Goal: Task Accomplishment & Management: Use online tool/utility

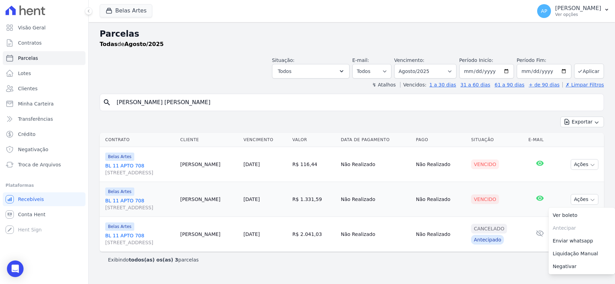
select select
click at [29, 161] on span "Troca de Arquivos" at bounding box center [39, 164] width 43 height 7
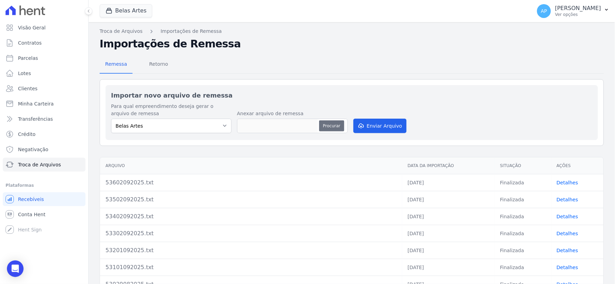
click at [324, 126] on button "Procurar" at bounding box center [331, 125] width 25 height 11
type input "53703092025.txt"
click at [367, 127] on button "Enviar Arquivo" at bounding box center [380, 126] width 53 height 15
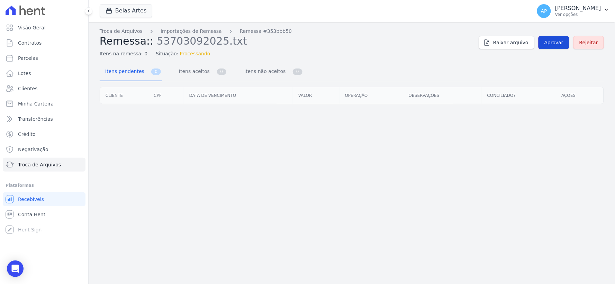
click at [547, 41] on link "Aprovar" at bounding box center [554, 42] width 31 height 13
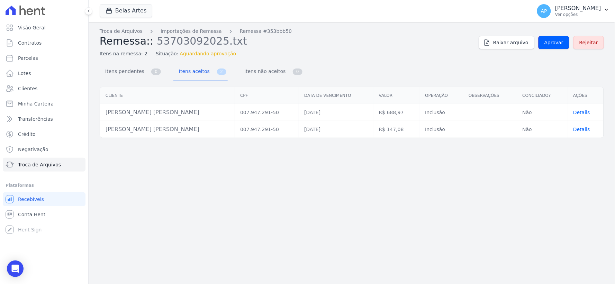
click at [547, 41] on link "Aprovar" at bounding box center [554, 42] width 31 height 13
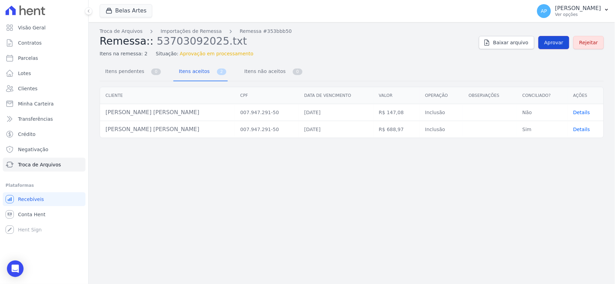
click at [546, 43] on link "Aprovar" at bounding box center [554, 42] width 31 height 13
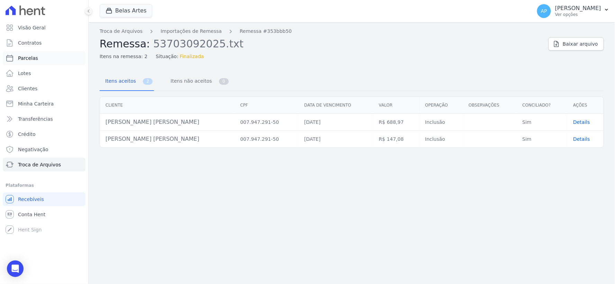
click at [31, 55] on span "Parcelas" at bounding box center [28, 58] width 20 height 7
select select
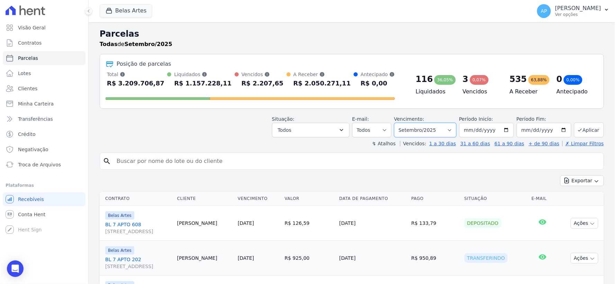
click at [447, 131] on select "[GEOGRAPHIC_DATA] por período ──────── Todos os meses Setembro/2022 Outubro/202…" at bounding box center [425, 130] width 62 height 15
select select "10/2025"
click at [399, 123] on select "[GEOGRAPHIC_DATA] por período ──────── Todos os meses Setembro/2022 Outubro/202…" at bounding box center [425, 130] width 62 height 15
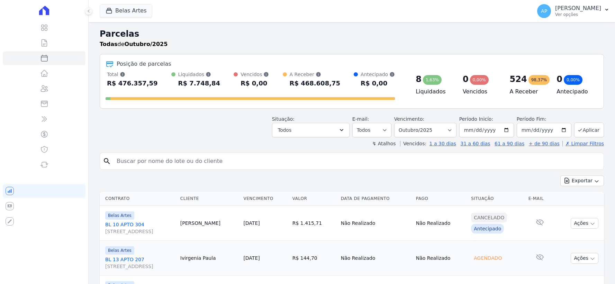
select select
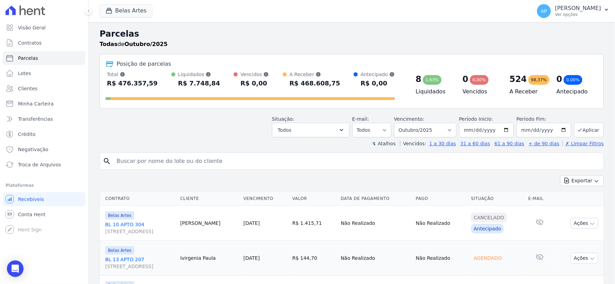
click at [186, 162] on input "search" at bounding box center [357, 161] width 489 height 14
paste input "[PERSON_NAME] [PERSON_NAME]"
type input "[PERSON_NAME] [PERSON_NAME]"
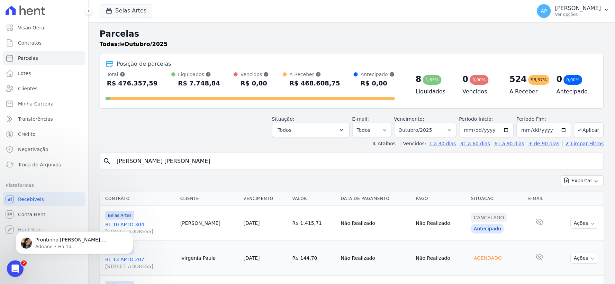
select select
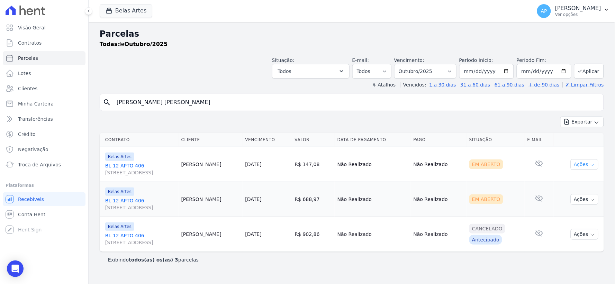
click at [586, 164] on button "Ações" at bounding box center [585, 164] width 28 height 11
click at [567, 177] on link "Ver boleto" at bounding box center [582, 180] width 66 height 13
click at [519, 217] on td "Cancelado Antecipado" at bounding box center [496, 234] width 58 height 35
click at [576, 200] on button "Ações" at bounding box center [585, 199] width 28 height 11
click at [566, 218] on link "Ver boleto" at bounding box center [582, 215] width 66 height 13
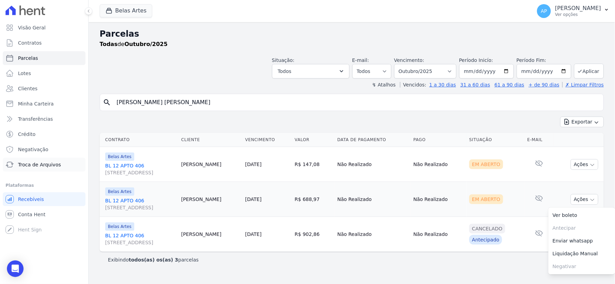
click at [50, 164] on span "Troca de Arquivos" at bounding box center [39, 164] width 43 height 7
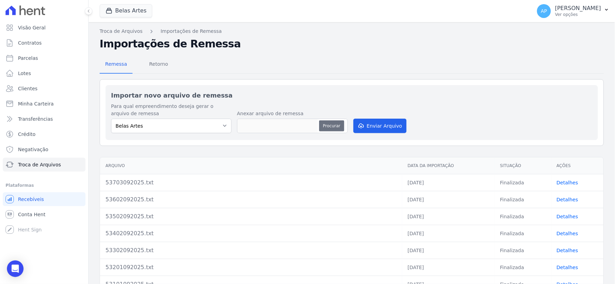
click at [330, 127] on button "Procurar" at bounding box center [331, 125] width 25 height 11
type input "53803092025.txt"
click at [373, 123] on button "Enviar Arquivo" at bounding box center [380, 126] width 53 height 15
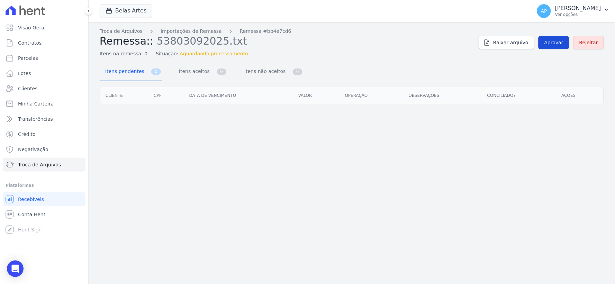
click at [557, 44] on span "Aprovar" at bounding box center [554, 42] width 19 height 7
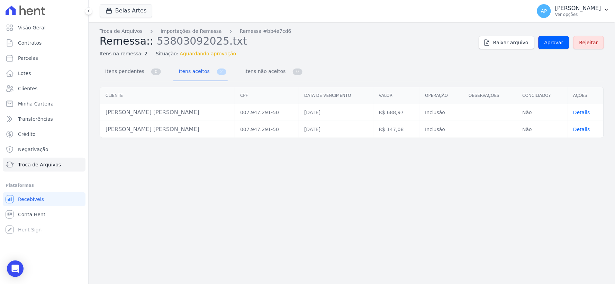
click at [557, 44] on span "Aprovar" at bounding box center [554, 42] width 19 height 7
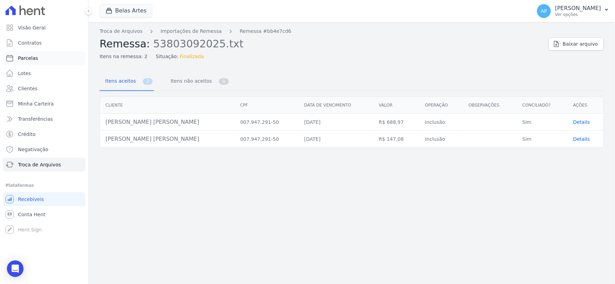
click at [33, 57] on span "Parcelas" at bounding box center [28, 58] width 20 height 7
select select
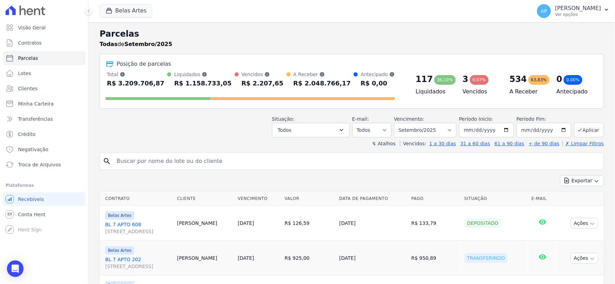
click at [245, 163] on input "search" at bounding box center [357, 161] width 489 height 14
paste input "[PERSON_NAME]"
type input "[PERSON_NAME]"
click at [444, 127] on select "Filtrar por período ──────── Todos os meses Setembro/2022 Outubro/2022 Novembro…" at bounding box center [425, 130] width 62 height 15
select select "11/2025"
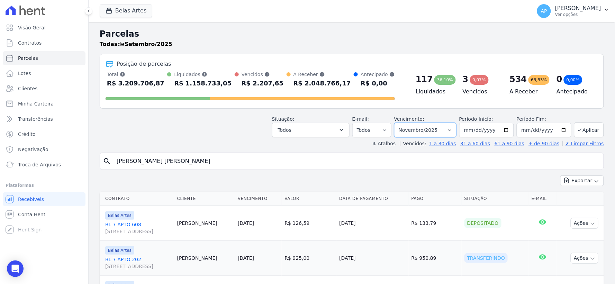
click at [399, 123] on select "Filtrar por período ──────── Todos os meses Setembro/2022 Outubro/2022 Novembro…" at bounding box center [425, 130] width 62 height 15
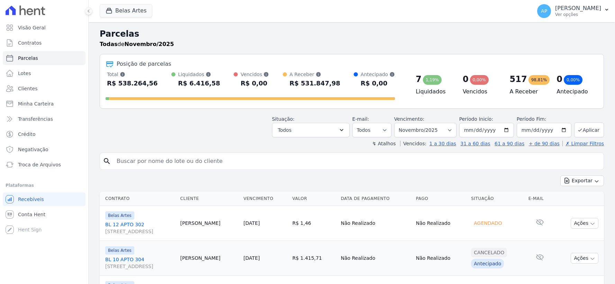
select select
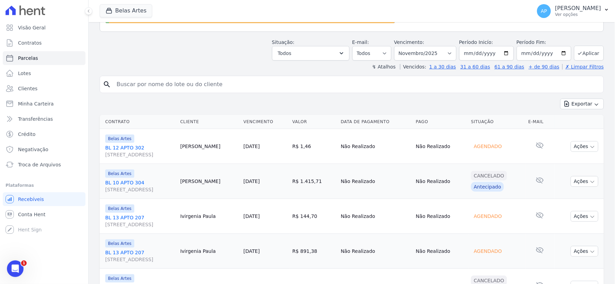
scroll to position [38, 0]
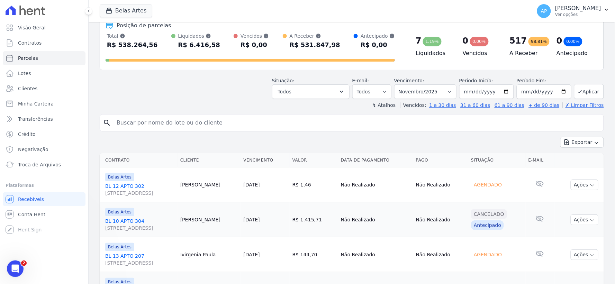
click at [255, 126] on input "search" at bounding box center [357, 123] width 489 height 14
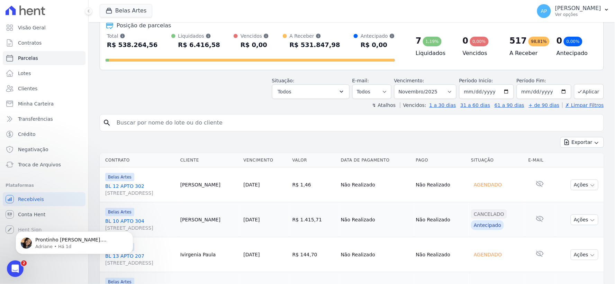
paste input "[PERSON_NAME] [PERSON_NAME]"
type input "[PERSON_NAME] [PERSON_NAME]"
select select
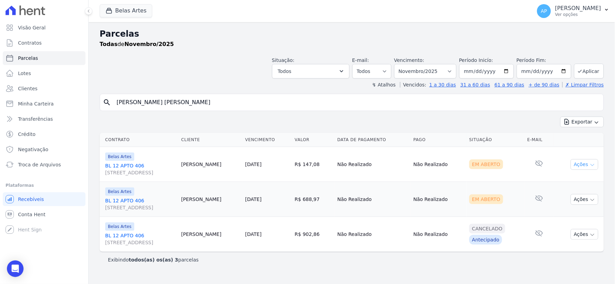
click at [592, 165] on icon "button" at bounding box center [593, 165] width 6 height 6
click at [567, 181] on link "Ver boleto" at bounding box center [582, 180] width 66 height 13
click at [529, 208] on td "Nenhum e-mail lido" at bounding box center [539, 199] width 29 height 35
click at [591, 201] on icon "button" at bounding box center [593, 200] width 6 height 6
click at [424, 197] on td "Não Realizado" at bounding box center [439, 199] width 56 height 35
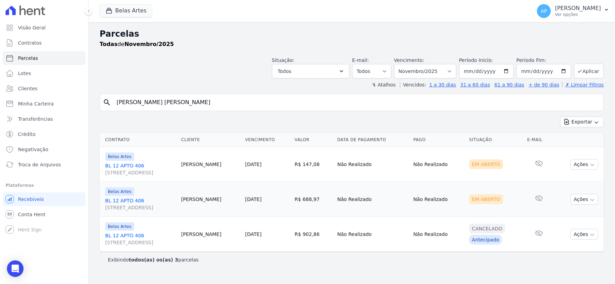
click at [432, 222] on td "Não Realizado" at bounding box center [439, 234] width 56 height 35
click at [586, 196] on button "Ações" at bounding box center [585, 199] width 28 height 11
click at [573, 212] on link "Ver boleto" at bounding box center [582, 215] width 66 height 13
click at [23, 160] on link "Troca de Arquivos" at bounding box center [44, 165] width 83 height 14
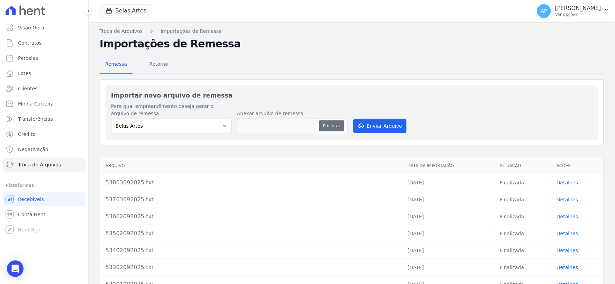
click at [320, 127] on button "Procurar" at bounding box center [331, 125] width 25 height 11
type input "53903092025.txt"
click at [366, 126] on button "Enviar Arquivo" at bounding box center [380, 126] width 53 height 15
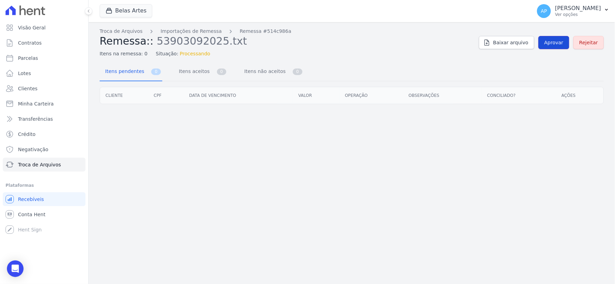
click at [554, 46] on span "Aprovar" at bounding box center [554, 42] width 19 height 7
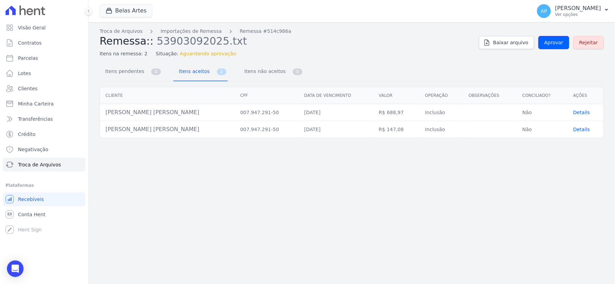
click at [554, 46] on span "Aprovar" at bounding box center [554, 42] width 19 height 7
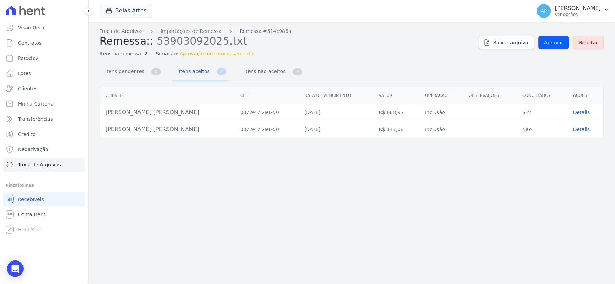
click at [554, 46] on span "Aprovar" at bounding box center [554, 42] width 19 height 7
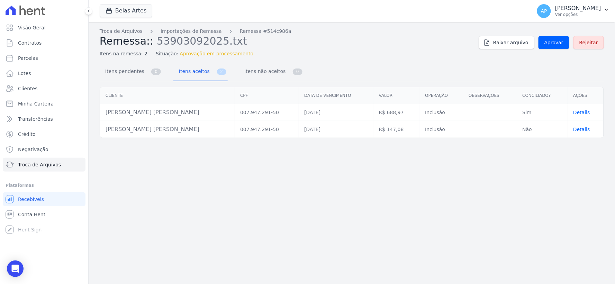
click at [554, 46] on span "Aprovar" at bounding box center [554, 42] width 19 height 7
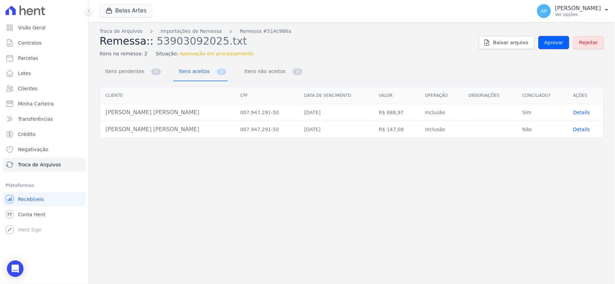
click at [554, 46] on span "Aprovar" at bounding box center [554, 42] width 19 height 7
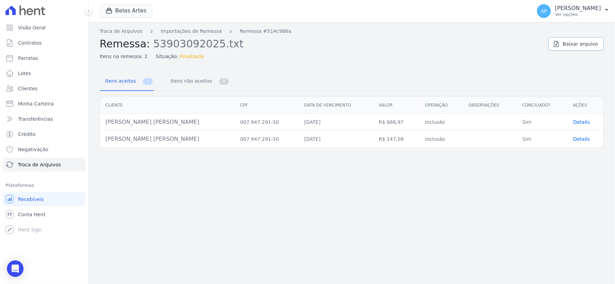
click at [554, 46] on link "Baixar arquivo" at bounding box center [576, 43] width 55 height 13
click at [30, 57] on span "Parcelas" at bounding box center [28, 58] width 20 height 7
select select
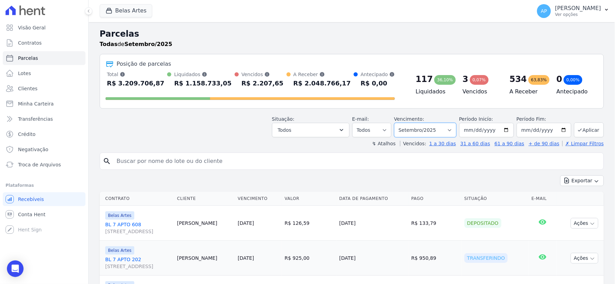
click at [437, 133] on select "Filtrar por período ──────── Todos os meses Setembro/2022 Outubro/2022 Novembro…" at bounding box center [425, 130] width 62 height 15
drag, startPoint x: 453, startPoint y: 123, endPoint x: 455, endPoint y: 120, distance: 4.2
click at [453, 123] on select "Filtrar por período ──────── Todos os meses Setembro/2022 Outubro/2022 Novembro…" at bounding box center [425, 130] width 62 height 15
click at [449, 133] on select "Filtrar por período ──────── Todos os meses Setembro/2022 Outubro/2022 Novembro…" at bounding box center [425, 130] width 62 height 15
select select "12/2025"
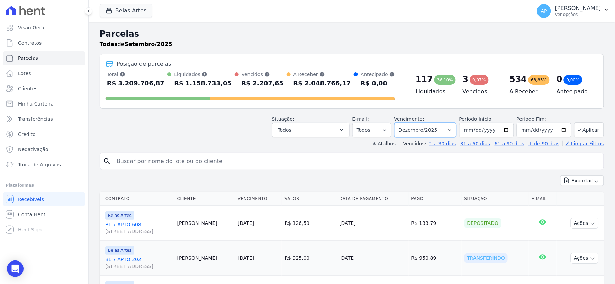
click at [399, 123] on select "Filtrar por período ──────── Todos os meses Setembro/2022 Outubro/2022 Novembro…" at bounding box center [425, 130] width 62 height 15
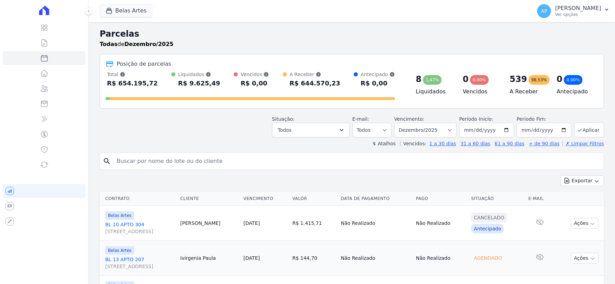
select select
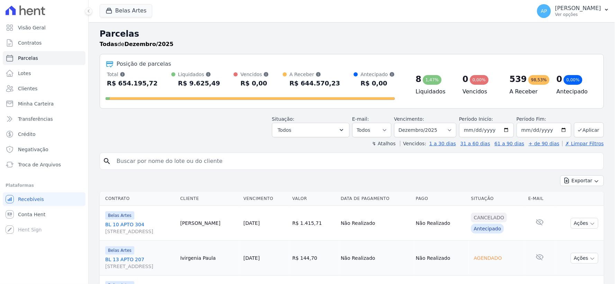
drag, startPoint x: 0, startPoint y: 0, endPoint x: 384, endPoint y: 165, distance: 418.2
click at [384, 165] on input "search" at bounding box center [357, 161] width 489 height 14
paste input "[PERSON_NAME] [PERSON_NAME]"
type input "[PERSON_NAME] [PERSON_NAME]"
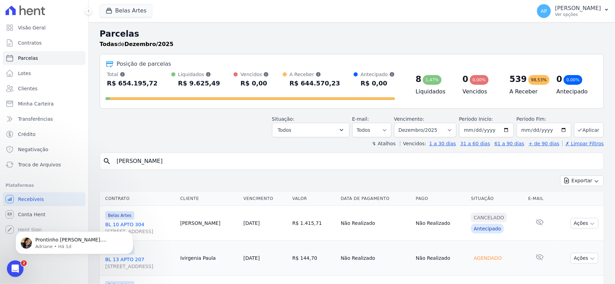
select select
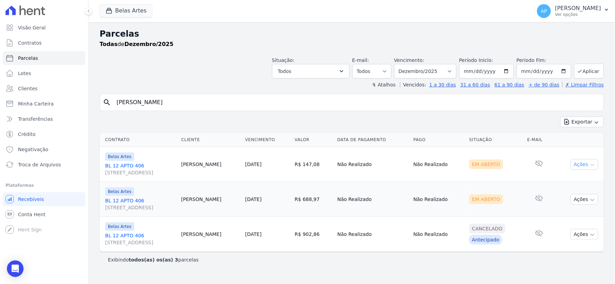
click at [586, 165] on button "Ações" at bounding box center [585, 164] width 28 height 11
click at [563, 179] on link "Ver boleto" at bounding box center [582, 180] width 66 height 13
click at [525, 207] on td "Nenhum e-mail lido" at bounding box center [539, 199] width 29 height 35
click at [582, 206] on td "Ações Ver boleto Antecipar Antecipação não disponível Enviar whatsapp Registrar…" at bounding box center [579, 199] width 50 height 35
click at [584, 202] on button "Ações" at bounding box center [585, 199] width 28 height 11
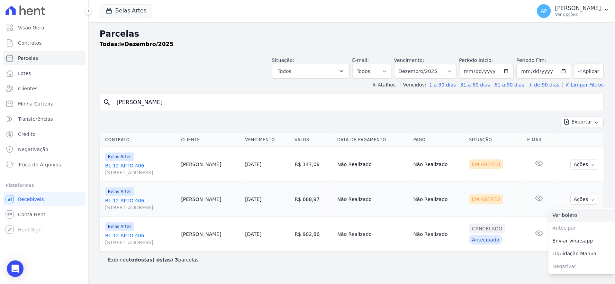
click at [568, 213] on link "Ver boleto" at bounding box center [582, 215] width 66 height 13
click at [451, 71] on select "Filtrar por período ──────── Todos os meses Setembro/2022 Outubro/2022 Novembro…" at bounding box center [425, 71] width 62 height 15
select select "09/2025"
click at [404, 64] on select "Filtrar por período ──────── Todos os meses Setembro/2022 Outubro/2022 Novembro…" at bounding box center [425, 71] width 62 height 15
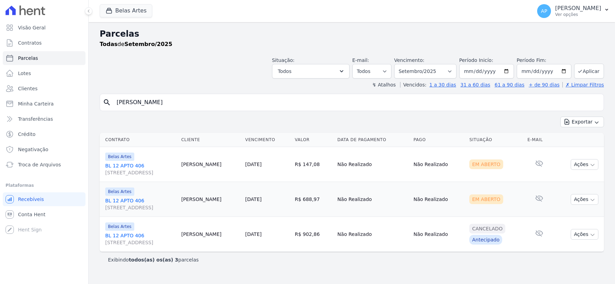
select select
click at [580, 166] on button "Ações" at bounding box center [585, 164] width 28 height 11
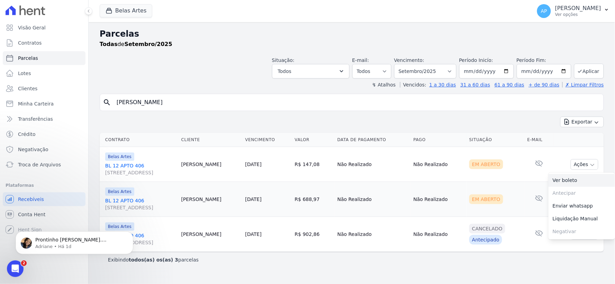
click at [570, 181] on link "Ver boleto" at bounding box center [582, 180] width 66 height 13
click at [511, 213] on td "Em Aberto" at bounding box center [496, 199] width 58 height 35
click at [579, 198] on button "Ações" at bounding box center [585, 199] width 28 height 11
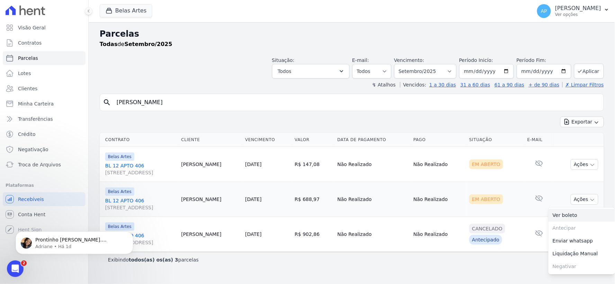
click at [573, 216] on link "Ver boleto" at bounding box center [582, 215] width 66 height 13
